Goal: Information Seeking & Learning: Learn about a topic

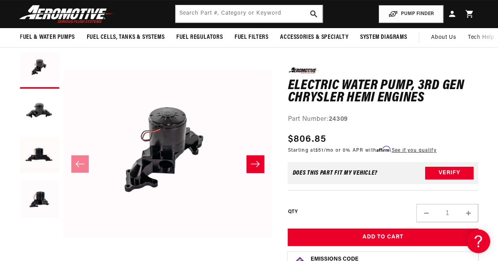
scroll to position [58, 0]
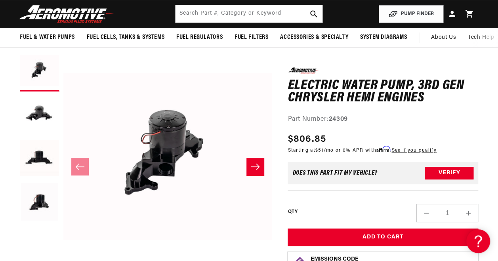
click at [46, 109] on button "Load image 2 in gallery view" at bounding box center [40, 115] width 40 height 40
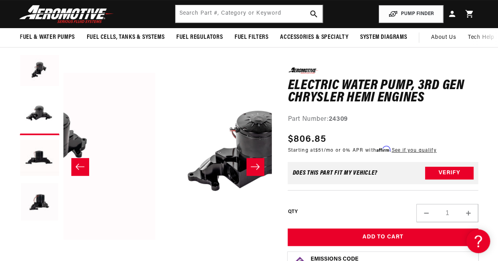
scroll to position [0, 208]
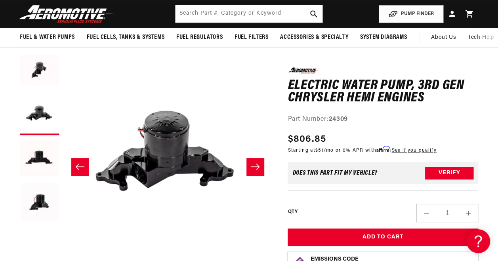
click at [40, 151] on button "Load image 3 in gallery view" at bounding box center [40, 159] width 40 height 40
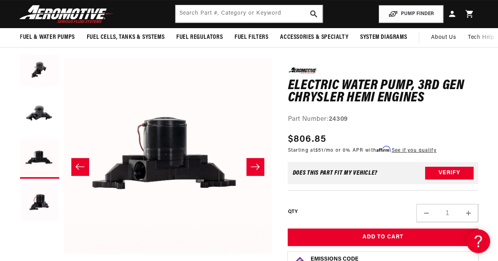
click at [38, 204] on button "Load image 4 in gallery view" at bounding box center [40, 203] width 40 height 40
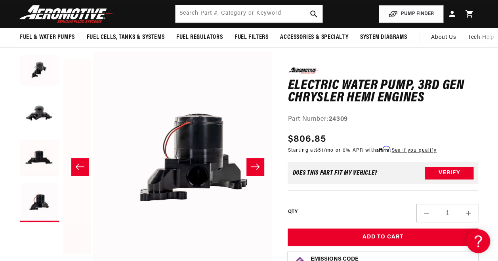
scroll to position [0, 625]
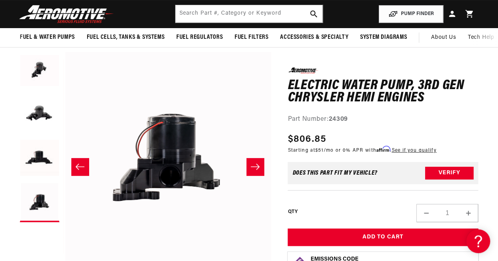
click at [38, 68] on button "Load image 1 in gallery view" at bounding box center [40, 72] width 40 height 40
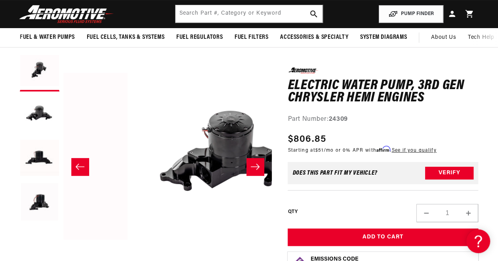
scroll to position [0, 0]
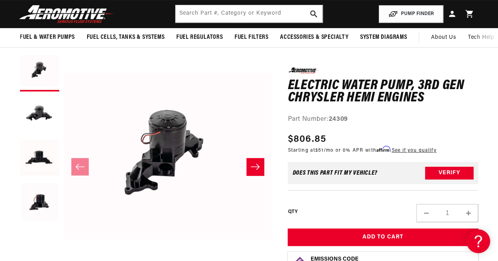
click at [261, 164] on button "Slide right" at bounding box center [254, 166] width 17 height 17
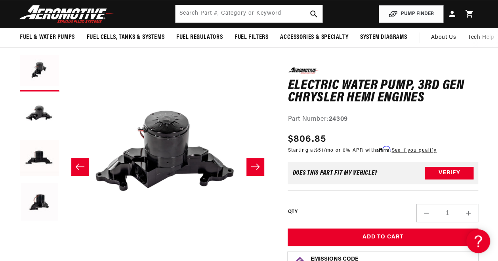
click at [261, 164] on button "Slide right" at bounding box center [254, 166] width 17 height 17
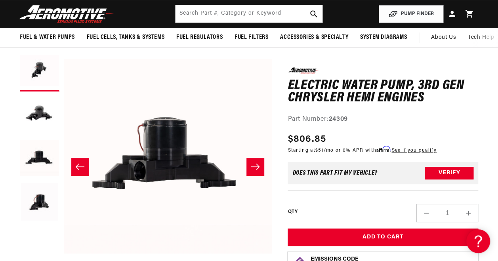
click at [261, 164] on button "Slide right" at bounding box center [254, 166] width 17 height 17
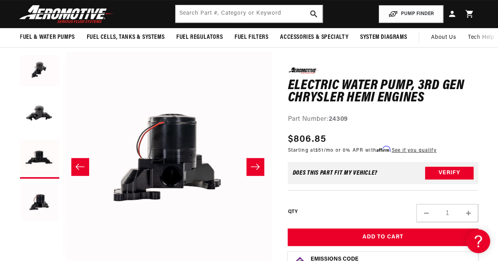
scroll to position [0, 625]
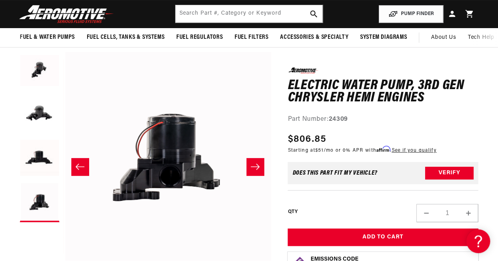
click at [261, 164] on button "Slide right" at bounding box center [254, 166] width 17 height 17
click at [254, 165] on icon "Slide right" at bounding box center [255, 167] width 10 height 8
